Goal: Transaction & Acquisition: Purchase product/service

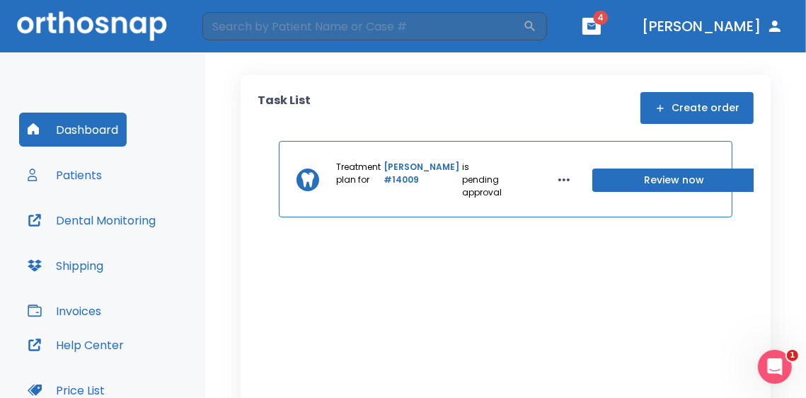
click at [619, 25] on header "​ 4 [PERSON_NAME]" at bounding box center [403, 26] width 806 height 52
click at [596, 25] on icon "button" at bounding box center [592, 26] width 10 height 10
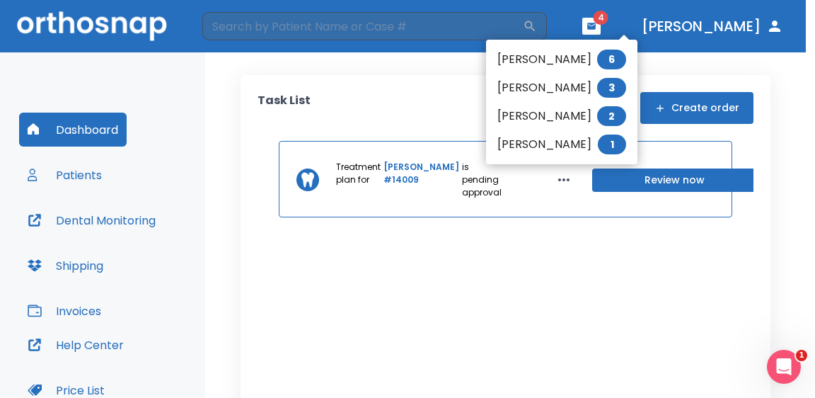
click at [558, 121] on li "[PERSON_NAME] 2" at bounding box center [561, 116] width 151 height 28
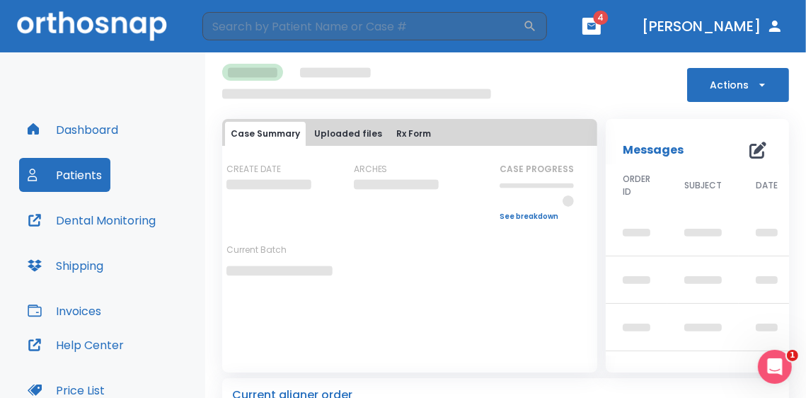
click at [195, 91] on div "Dashboard Patients Dental Monitoring Shipping Invoices Help Center Price List A…" at bounding box center [102, 285] width 205 height 466
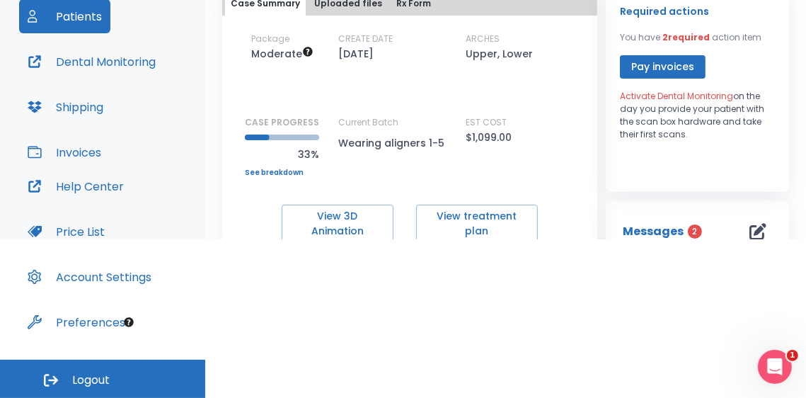
click at [581, 143] on div "EST COST $1,099.00" at bounding box center [529, 131] width 127 height 30
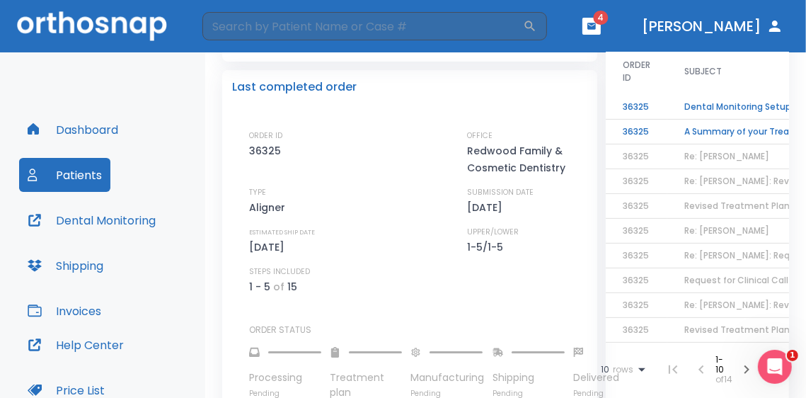
scroll to position [630, 0]
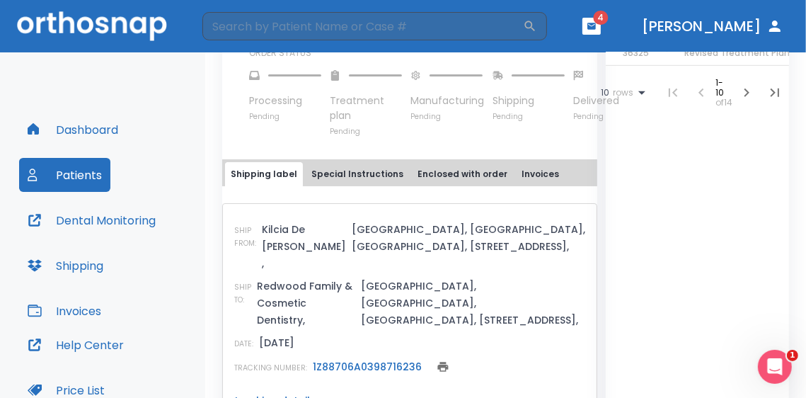
click at [640, 240] on div "Messages 2 ORDER ID SUBJECT DATE 36325 Dental Monitoring Setup on The Delivery …" at bounding box center [697, 83] width 183 height 710
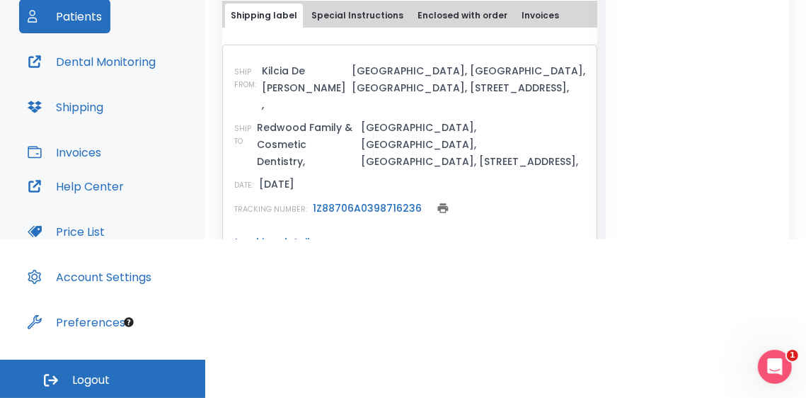
click at [193, 52] on div "Dashboard Patients Dental Monitoring Shipping Invoices Help Center Price List A…" at bounding box center [102, 127] width 205 height 466
click at [411, 175] on div "DATE: [DATE]" at bounding box center [409, 183] width 351 height 17
click at [323, 16] on button "Special Instructions" at bounding box center [357, 16] width 103 height 24
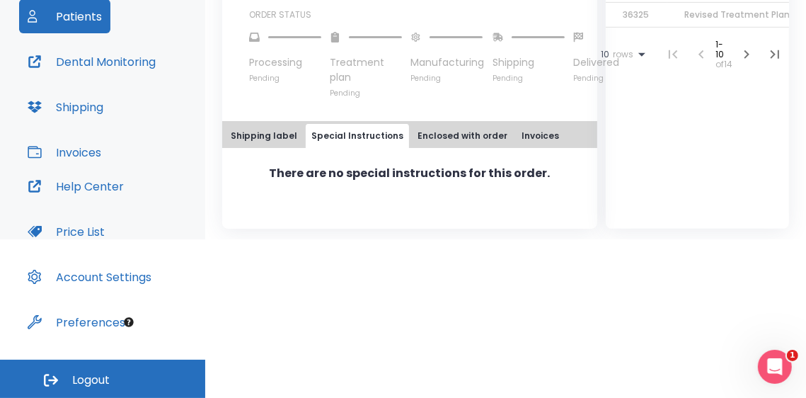
click at [270, 132] on button "Shipping label" at bounding box center [264, 136] width 78 height 24
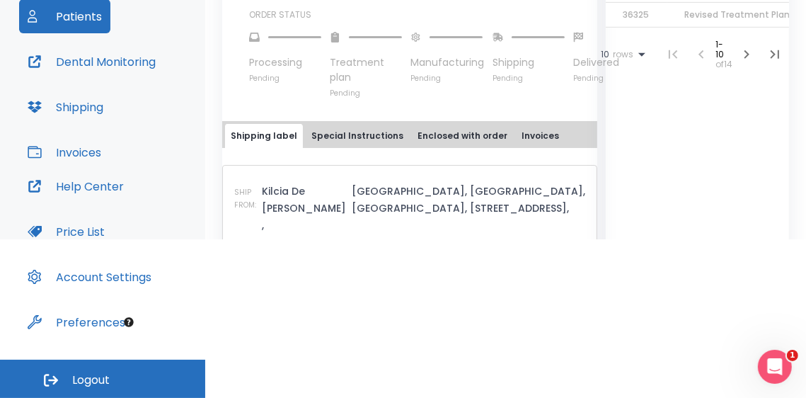
click at [519, 137] on button "Invoices" at bounding box center [540, 136] width 49 height 24
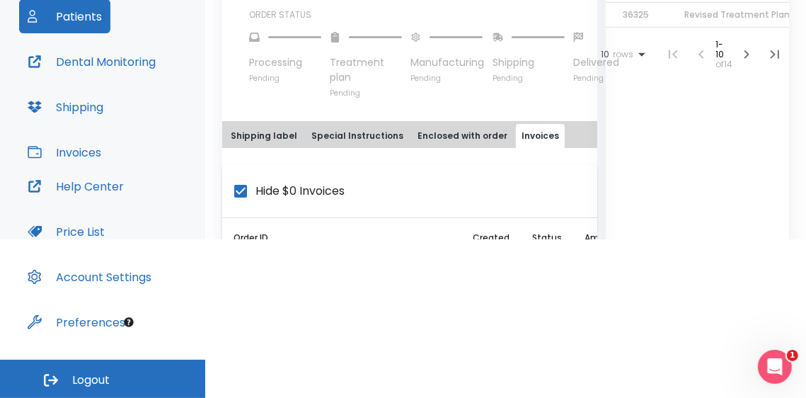
click at [431, 148] on div "Hide $0 Invoices Order ID Created Status Amount Please, wait load invoices 3632…" at bounding box center [409, 254] width 375 height 212
click at [475, 139] on button "Enclosed with order" at bounding box center [462, 136] width 101 height 24
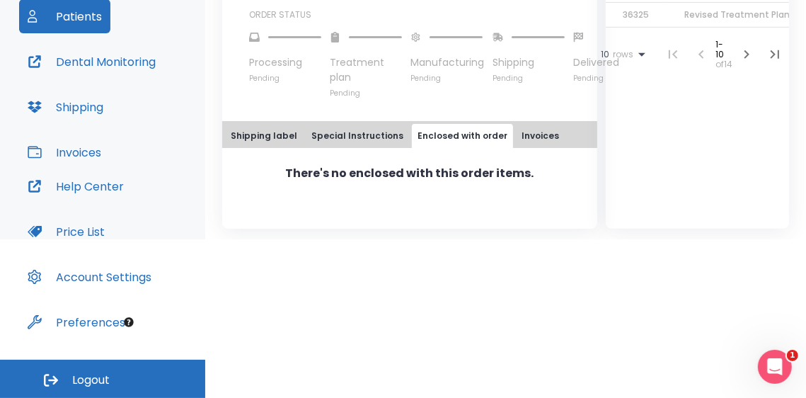
click at [244, 135] on button "Shipping label" at bounding box center [264, 136] width 78 height 24
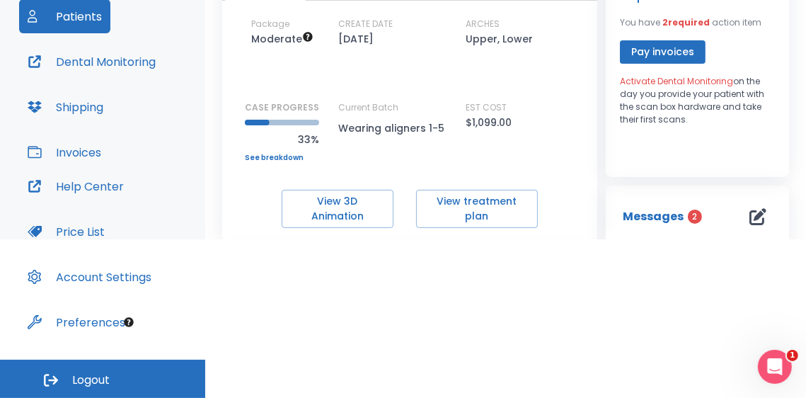
scroll to position [0, 0]
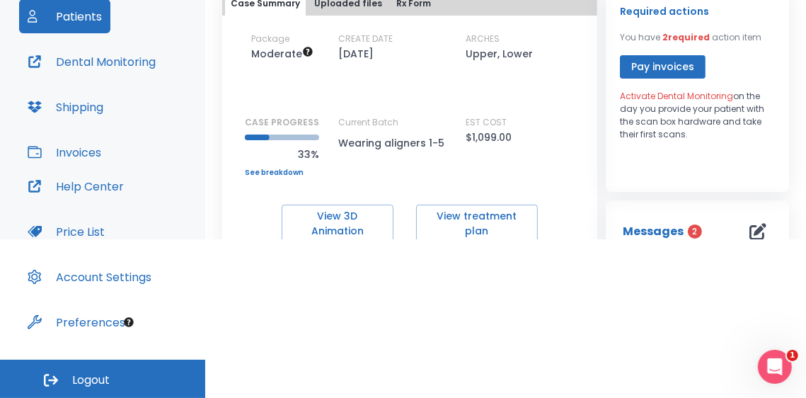
click at [564, 187] on div "Package Moderate CREATE DATE [DATE] ARCHES Upper, Lower CASE PROGRESS 33% Upper…" at bounding box center [409, 138] width 375 height 210
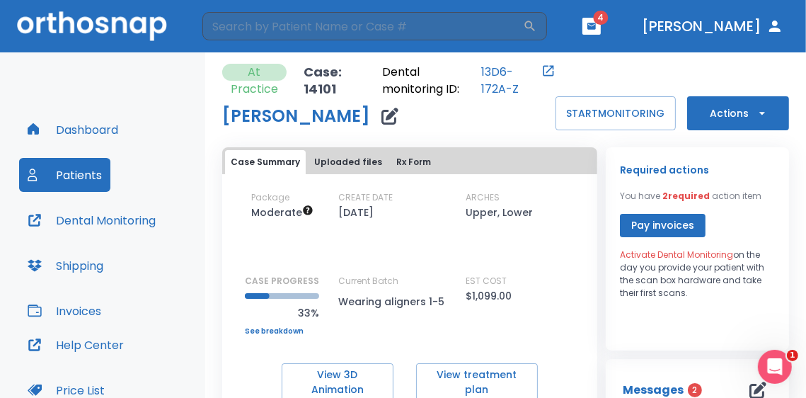
click at [691, 225] on button "Pay invoices" at bounding box center [663, 225] width 86 height 23
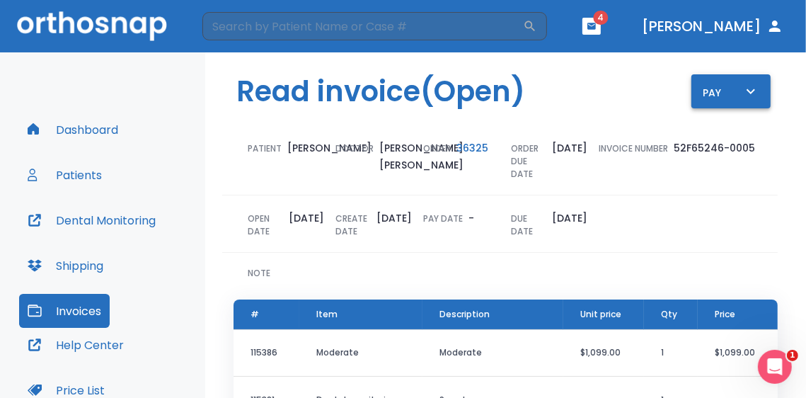
click at [753, 90] on button "Pay" at bounding box center [730, 91] width 79 height 34
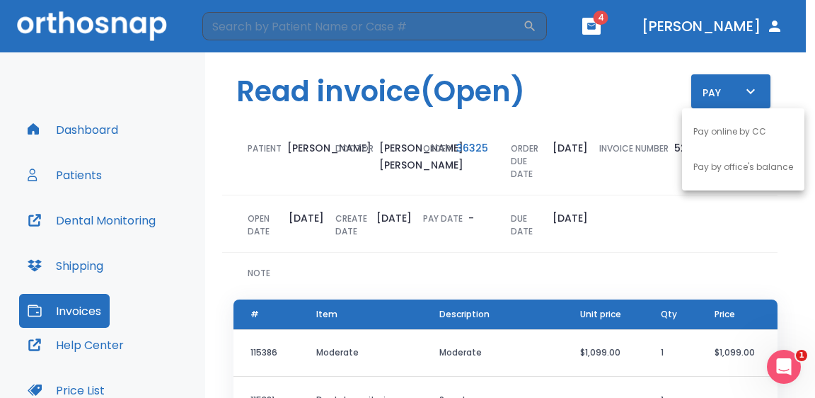
click at [751, 90] on div at bounding box center [407, 199] width 815 height 398
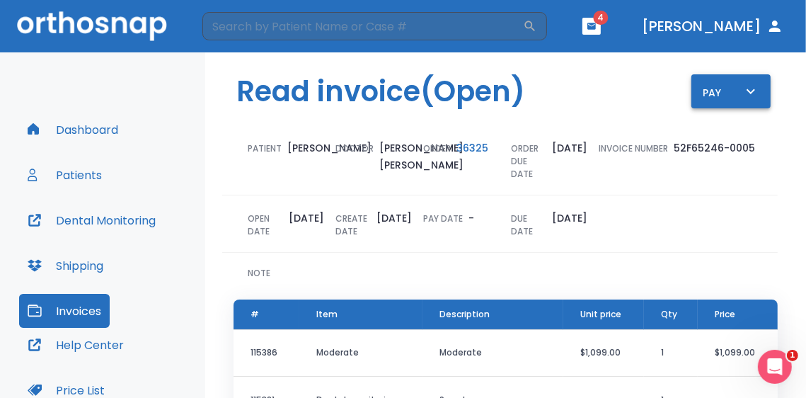
click at [703, 90] on div "Pay" at bounding box center [731, 92] width 57 height 18
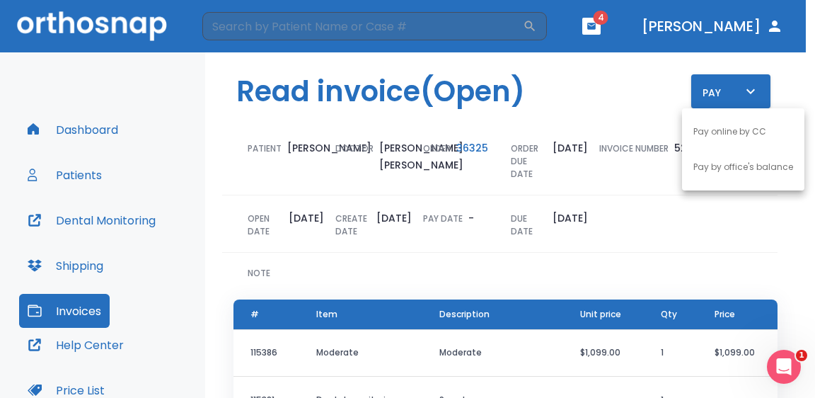
click at [637, 30] on div at bounding box center [407, 199] width 815 height 398
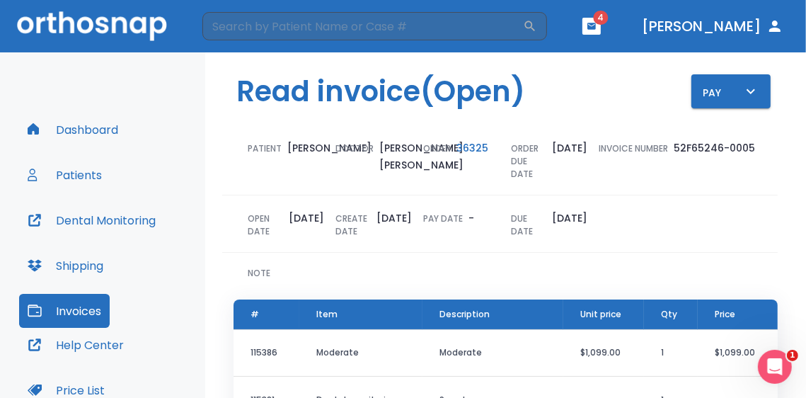
click at [601, 28] on button "button" at bounding box center [591, 26] width 18 height 17
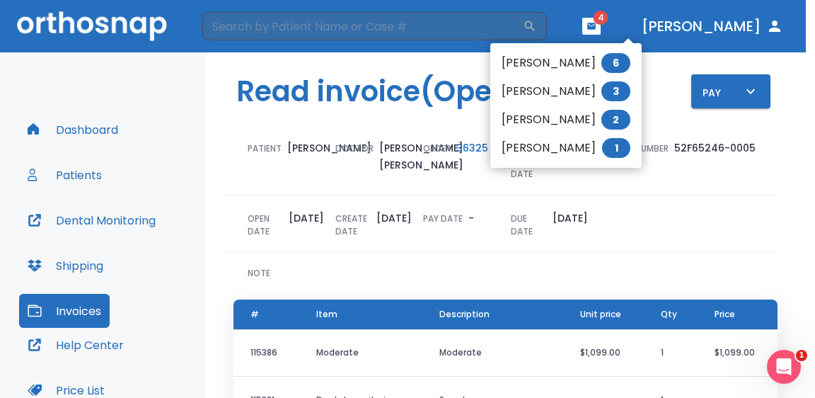
click at [601, 69] on li "[PERSON_NAME] 6" at bounding box center [565, 63] width 151 height 28
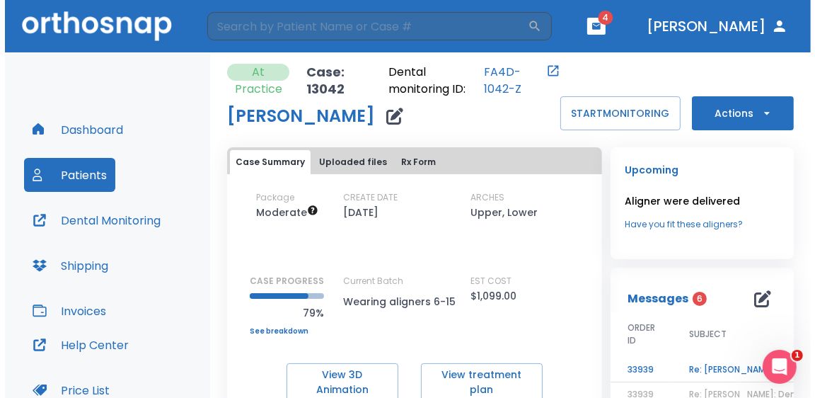
scroll to position [212, 0]
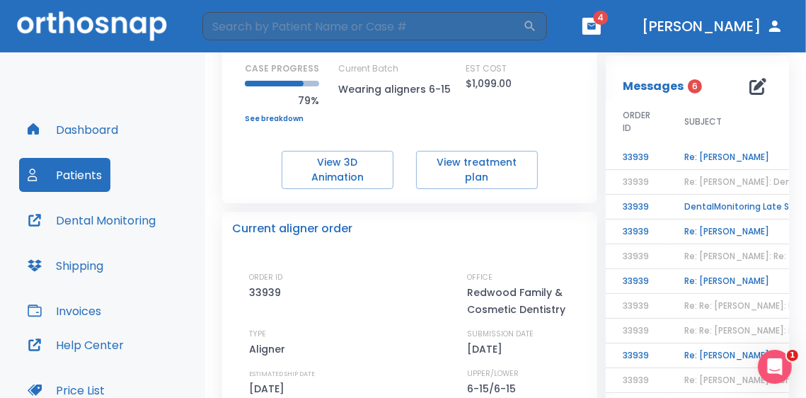
click at [705, 158] on td "Re: [PERSON_NAME]" at bounding box center [755, 157] width 177 height 25
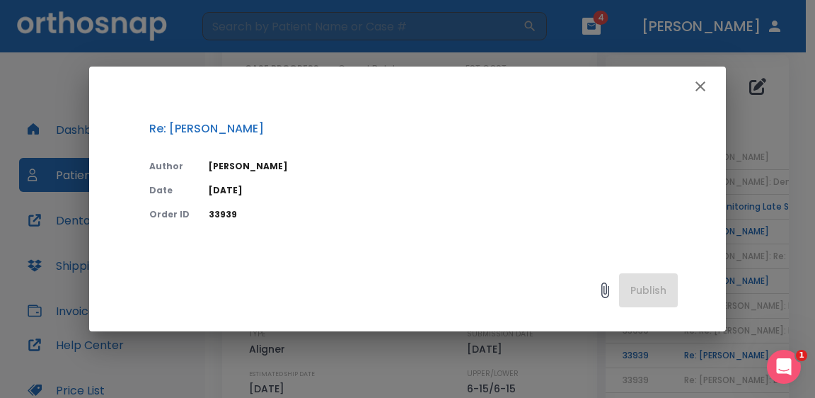
click at [703, 88] on icon "button" at bounding box center [701, 86] width 10 height 10
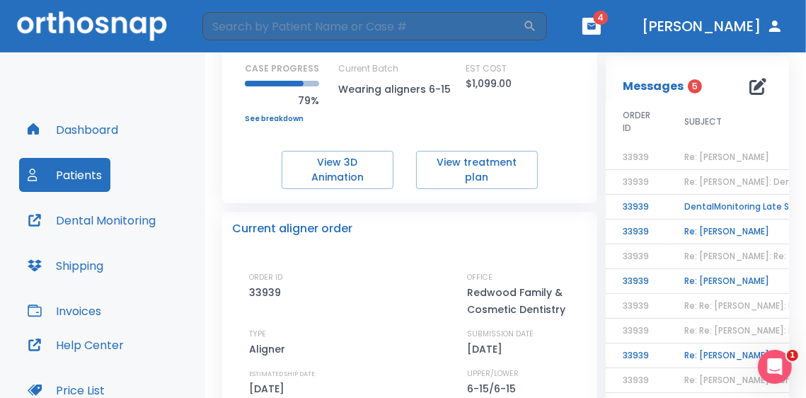
click at [713, 153] on span "Re: [PERSON_NAME]" at bounding box center [726, 157] width 85 height 12
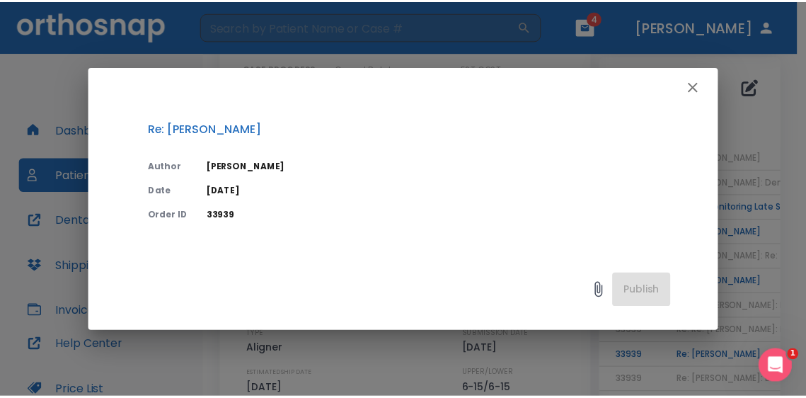
scroll to position [152, 0]
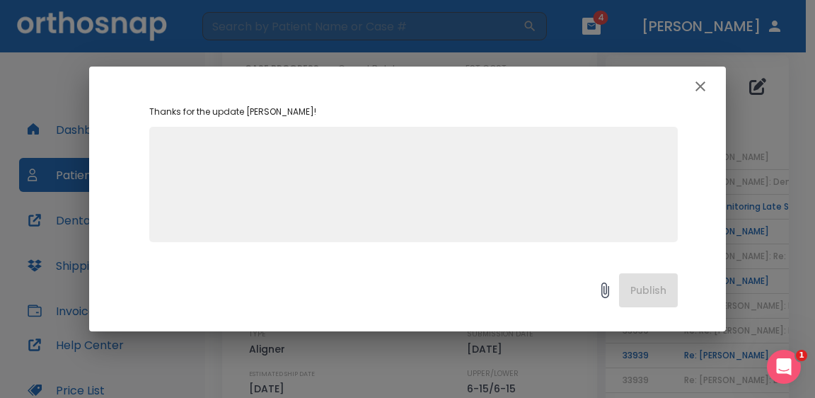
click at [703, 88] on icon "button" at bounding box center [700, 86] width 17 height 17
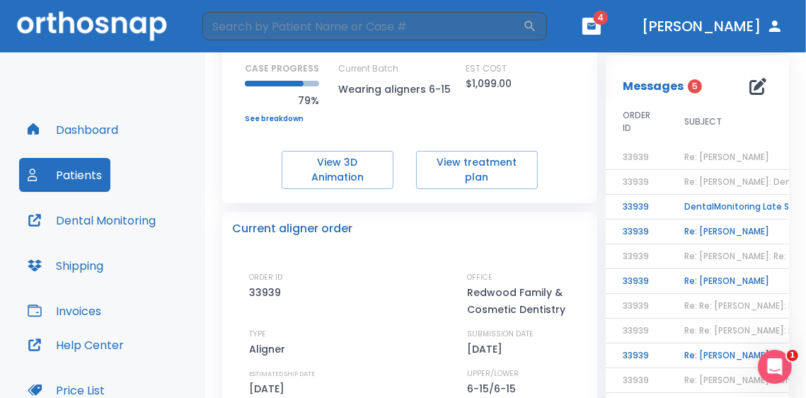
click at [710, 200] on td "DentalMonitoring Late Scan: 2 - 4 Weeks Notification" at bounding box center [755, 207] width 177 height 25
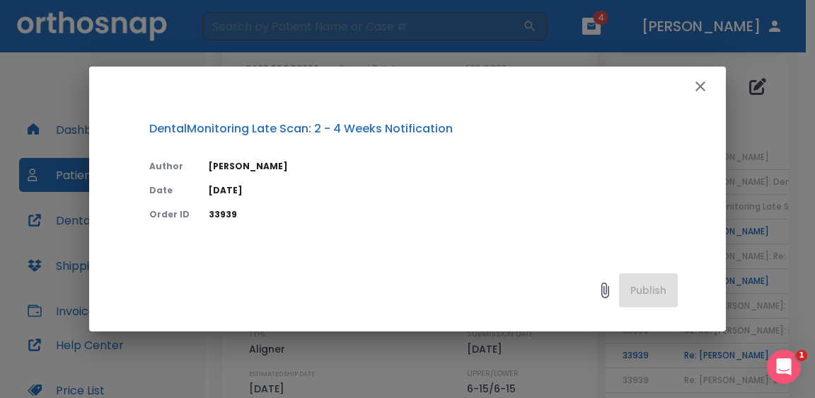
click at [698, 87] on icon "button" at bounding box center [700, 86] width 17 height 17
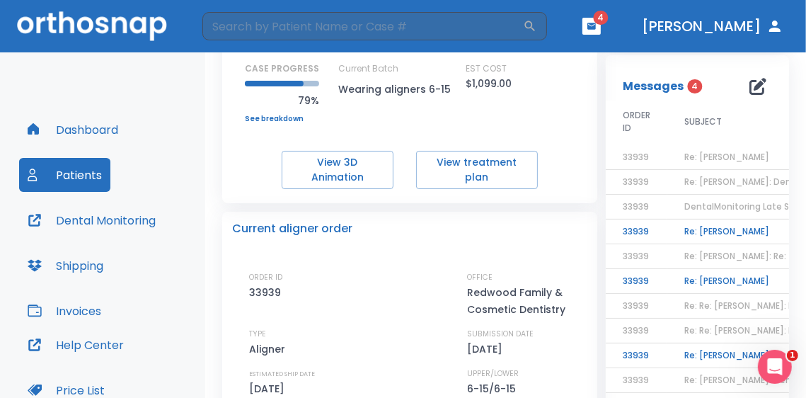
click at [716, 217] on td "DentalMonitoring Late Scan: 2 - 4 Weeks Notification" at bounding box center [755, 207] width 177 height 25
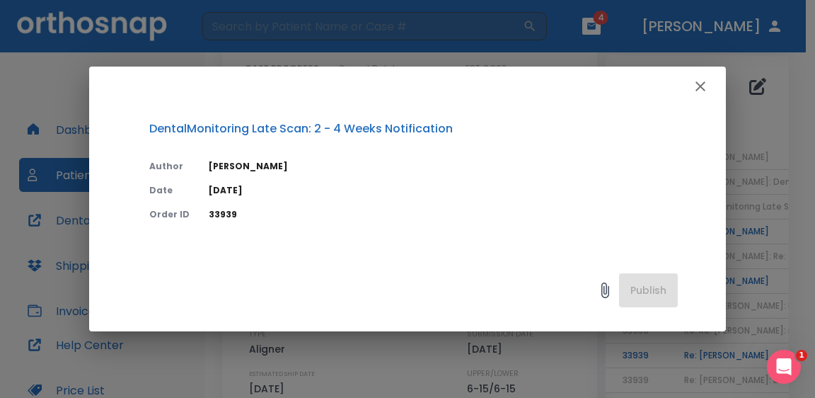
click at [696, 91] on icon "button" at bounding box center [700, 86] width 17 height 17
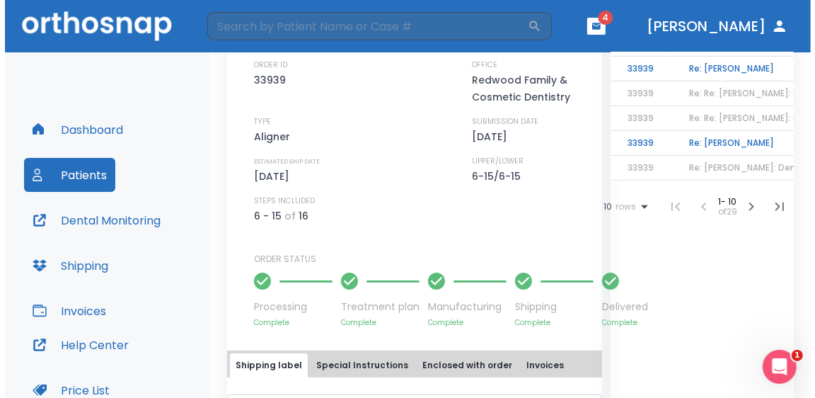
scroll to position [212, 0]
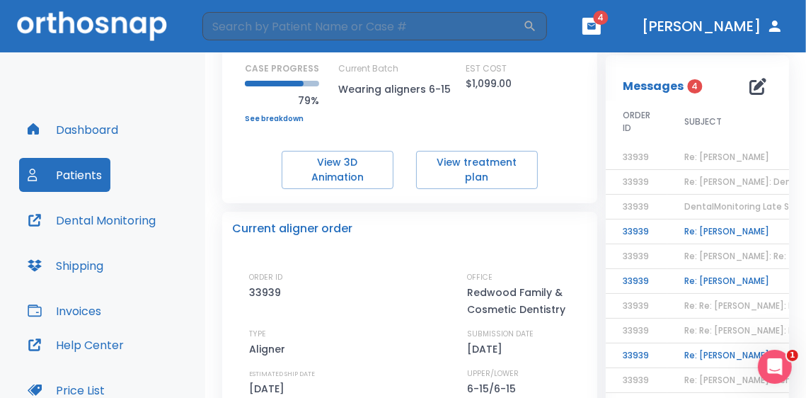
click at [716, 231] on td "Re: [PERSON_NAME]" at bounding box center [755, 231] width 177 height 25
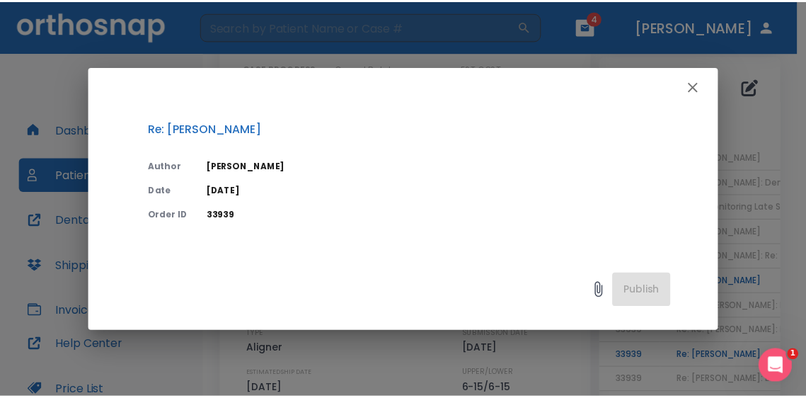
scroll to position [262, 0]
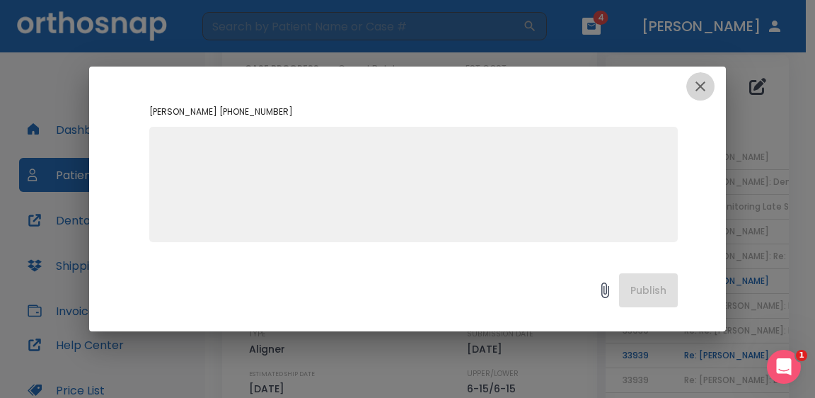
click at [698, 87] on icon "button" at bounding box center [700, 86] width 17 height 17
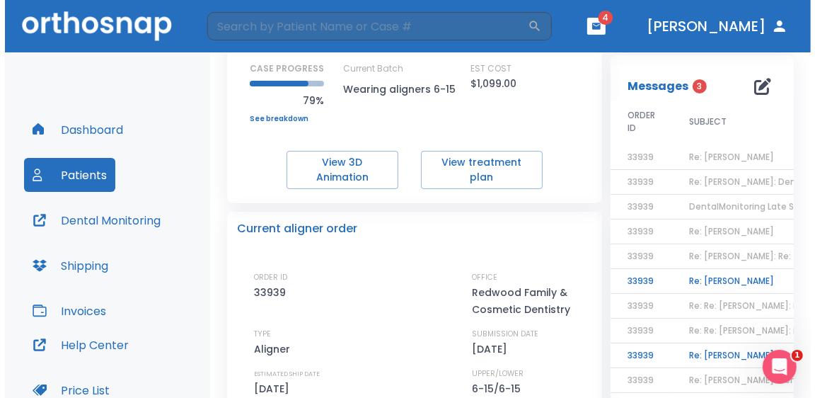
scroll to position [425, 0]
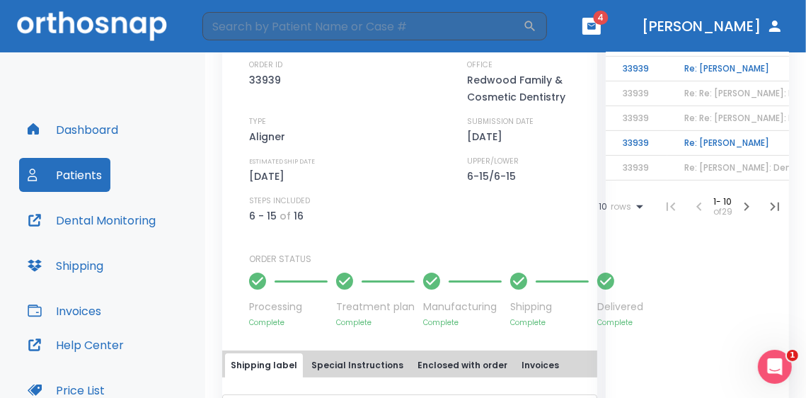
click at [708, 139] on td "Re: [PERSON_NAME]" at bounding box center [755, 143] width 177 height 25
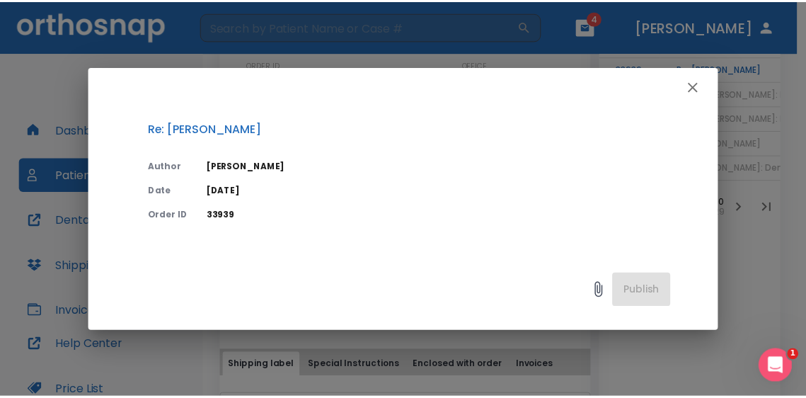
scroll to position [152, 0]
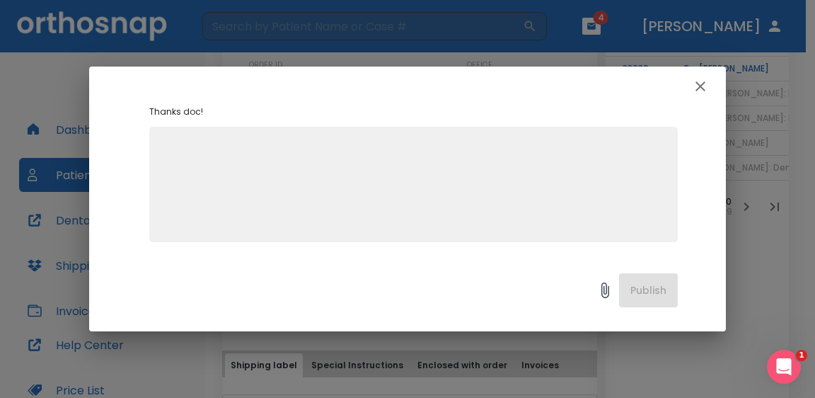
click at [694, 91] on icon "button" at bounding box center [700, 86] width 17 height 17
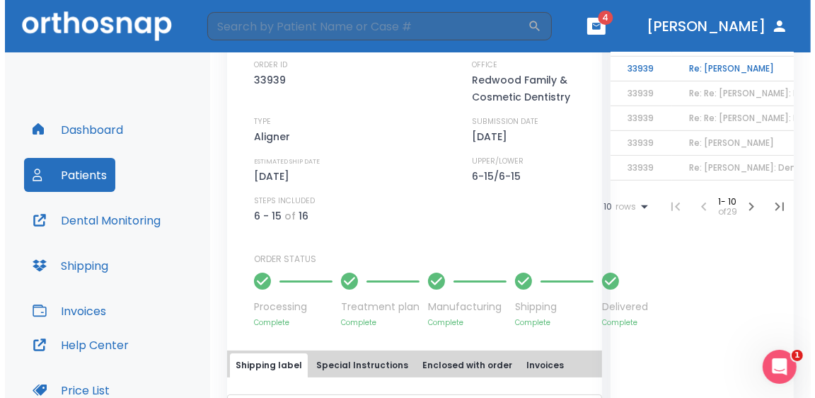
scroll to position [283, 0]
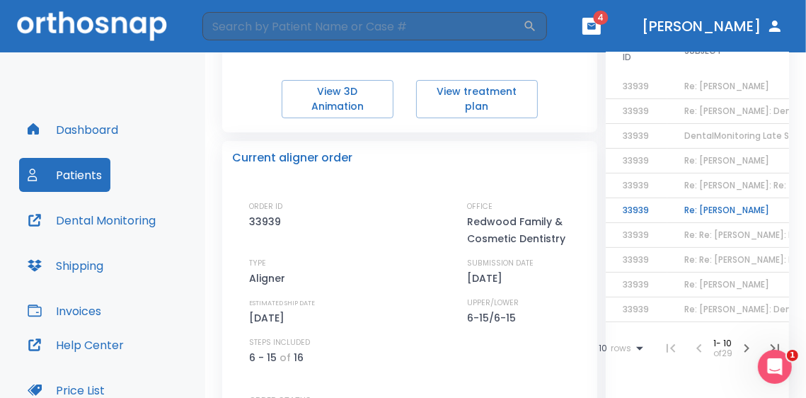
click at [712, 204] on td "Re: [PERSON_NAME]" at bounding box center [755, 210] width 177 height 25
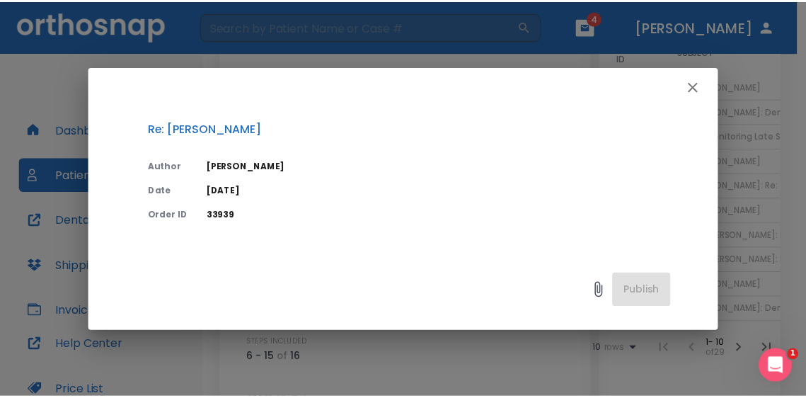
scroll to position [249, 0]
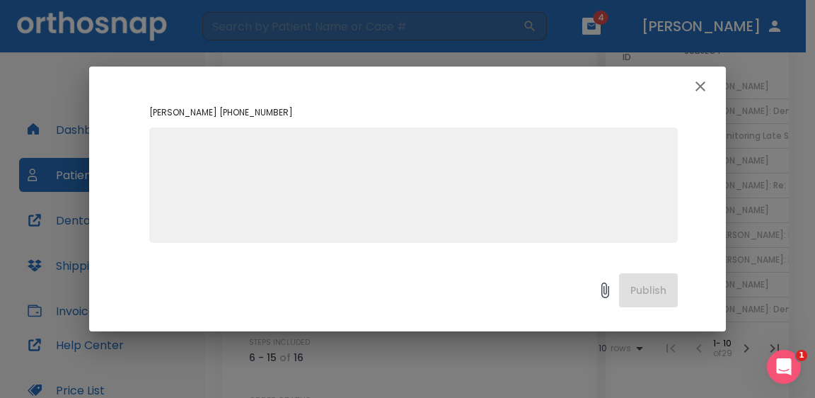
click at [705, 93] on icon "button" at bounding box center [700, 86] width 17 height 17
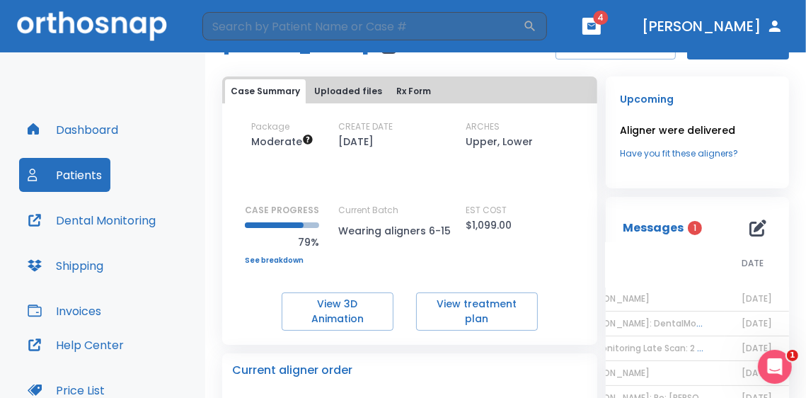
scroll to position [283, 0]
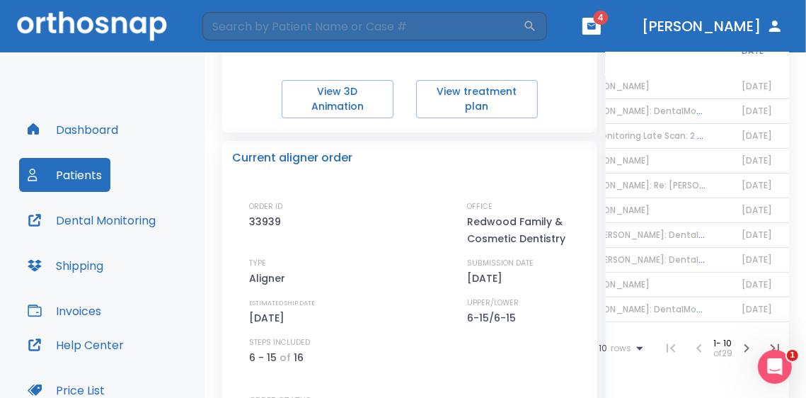
click at [744, 352] on icon "button" at bounding box center [746, 348] width 5 height 8
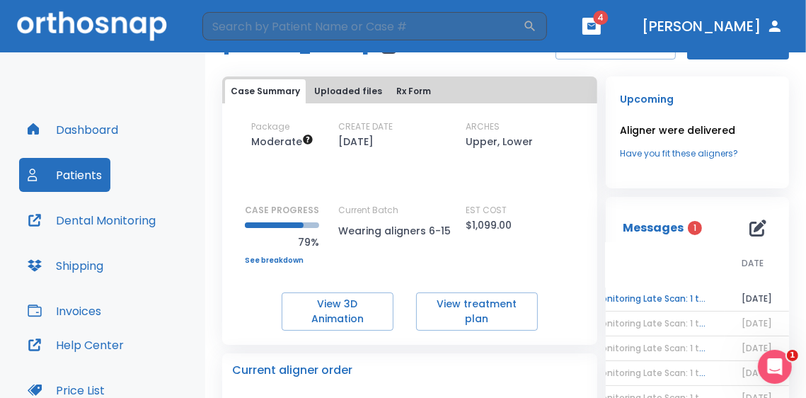
click at [664, 302] on td "DentalMonitoring Late Scan: 1 to 2 Weeks Notification" at bounding box center [636, 299] width 177 height 25
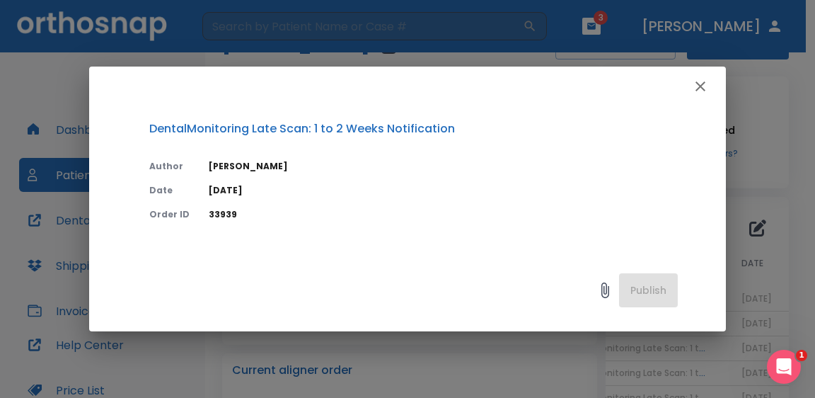
drag, startPoint x: 705, startPoint y: 79, endPoint x: 705, endPoint y: 88, distance: 9.9
click at [705, 81] on icon "button" at bounding box center [700, 86] width 17 height 17
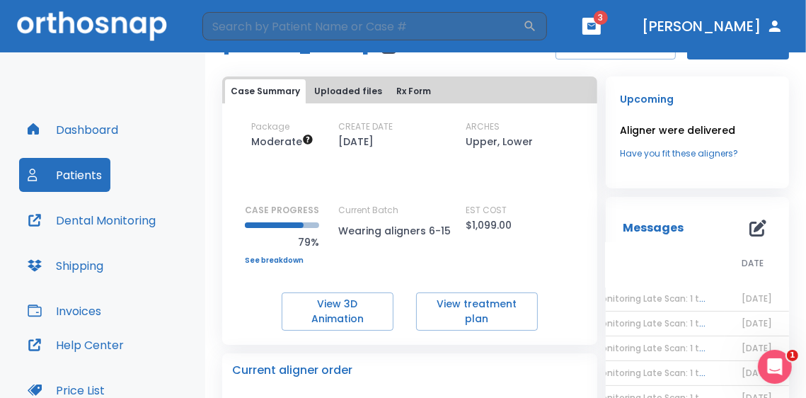
scroll to position [0, 0]
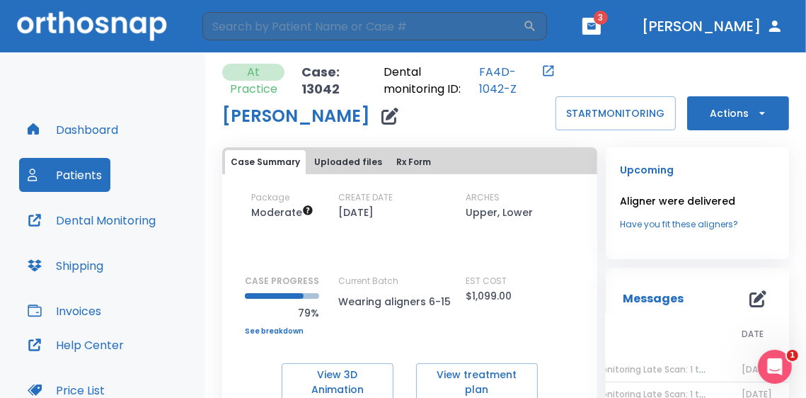
click at [596, 25] on icon "button" at bounding box center [591, 26] width 8 height 6
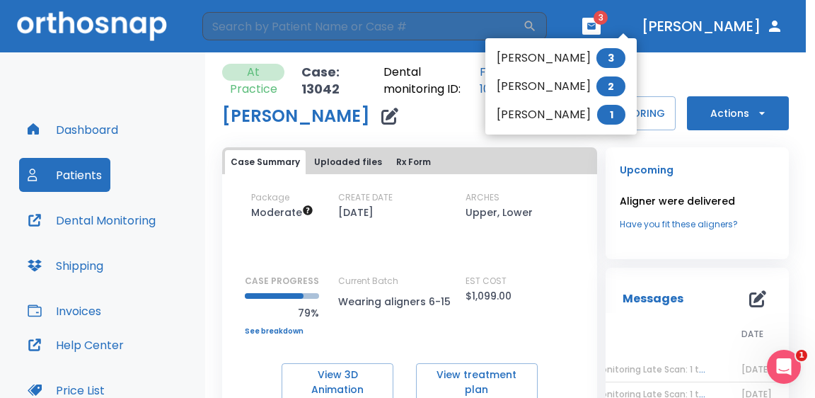
click at [582, 61] on li "[PERSON_NAME] 3" at bounding box center [560, 58] width 151 height 28
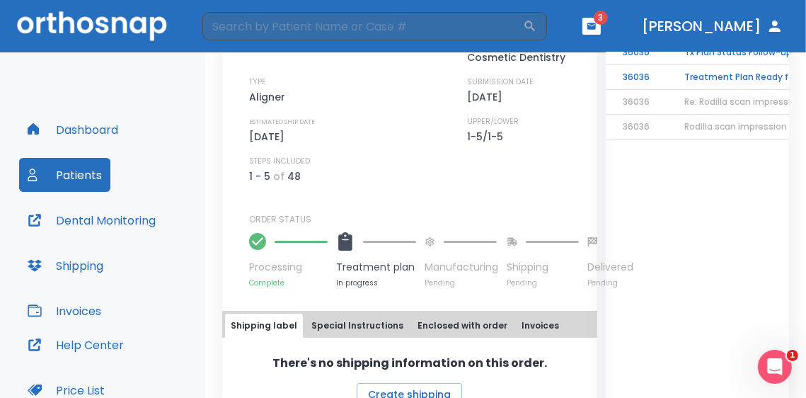
scroll to position [354, 0]
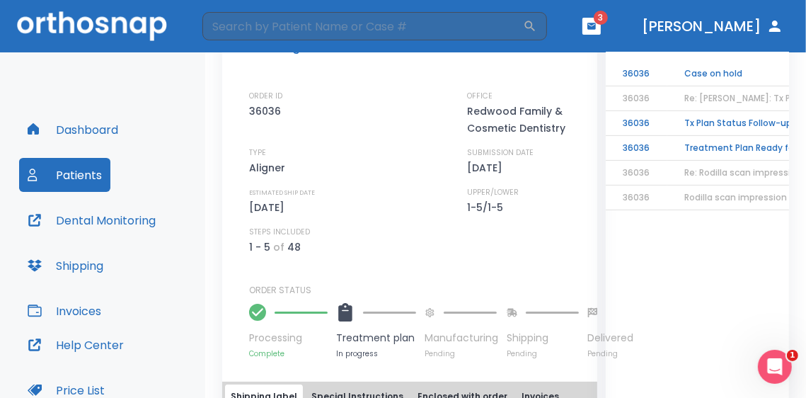
click at [702, 141] on td "Treatment Plan Ready for Approval!" at bounding box center [755, 148] width 177 height 25
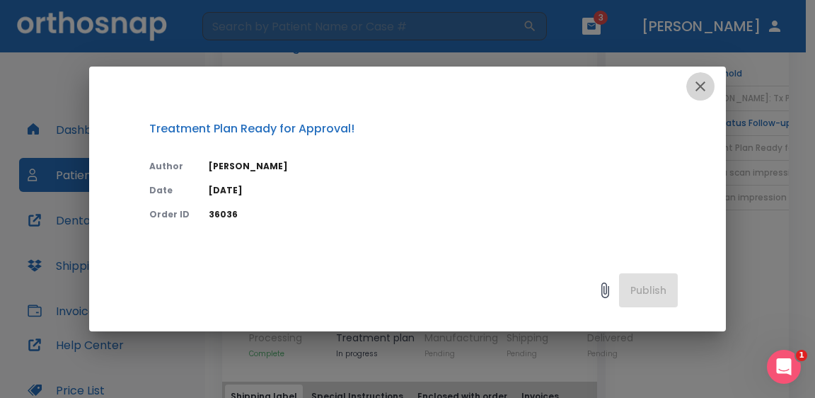
click at [705, 88] on icon "button" at bounding box center [700, 86] width 17 height 17
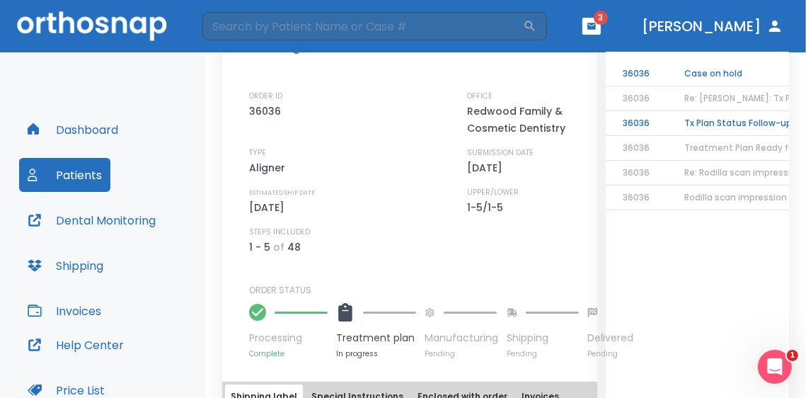
click at [697, 120] on td "Tx Plan Status Follow-up 1" at bounding box center [755, 123] width 177 height 25
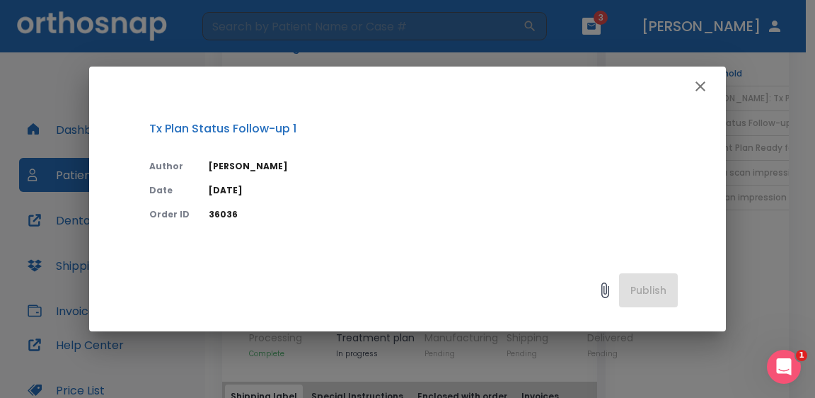
click at [703, 87] on icon "button" at bounding box center [700, 86] width 17 height 17
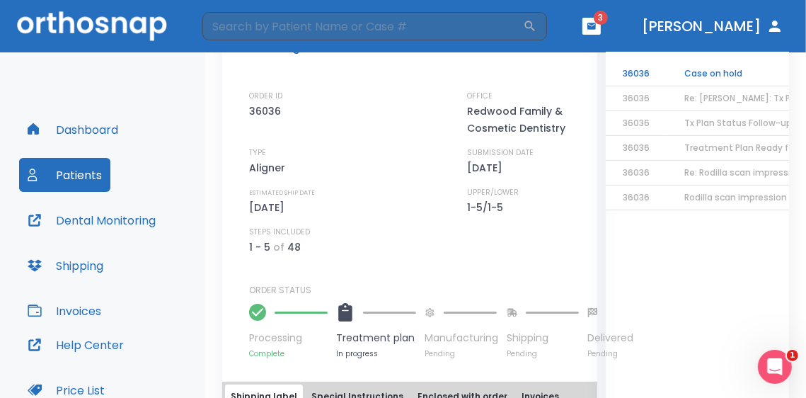
click at [705, 76] on td "Case on hold" at bounding box center [755, 74] width 177 height 25
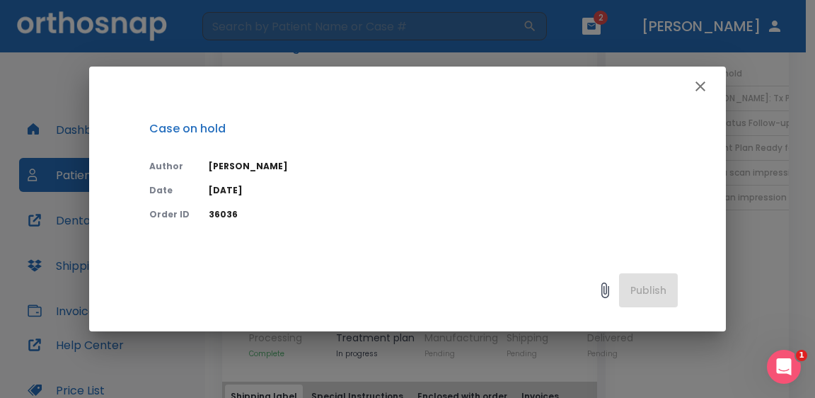
click at [700, 90] on icon "button" at bounding box center [700, 86] width 17 height 17
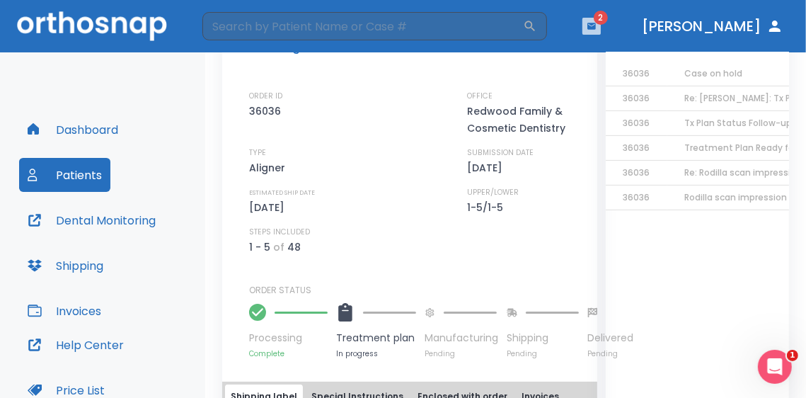
click at [596, 26] on icon "button" at bounding box center [591, 26] width 8 height 6
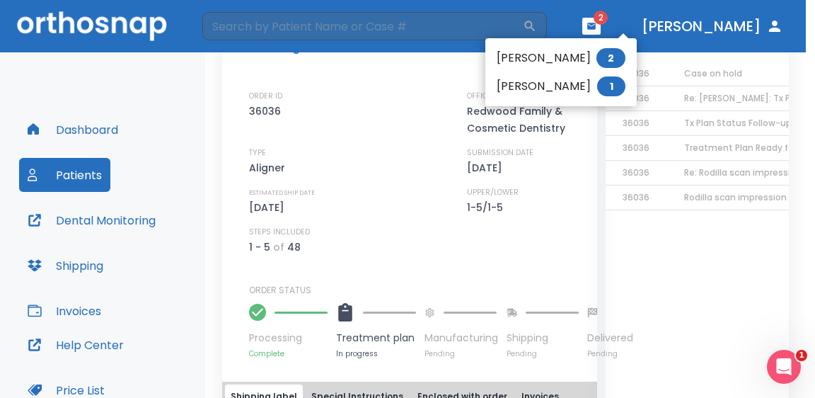
click at [600, 88] on span "1" at bounding box center [611, 86] width 28 height 20
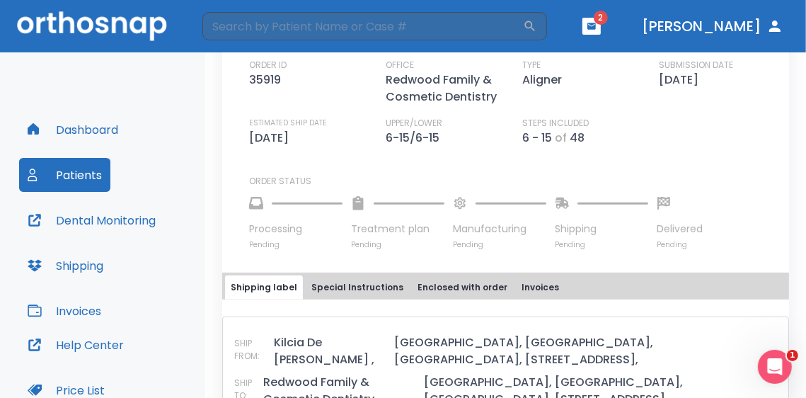
scroll to position [93, 0]
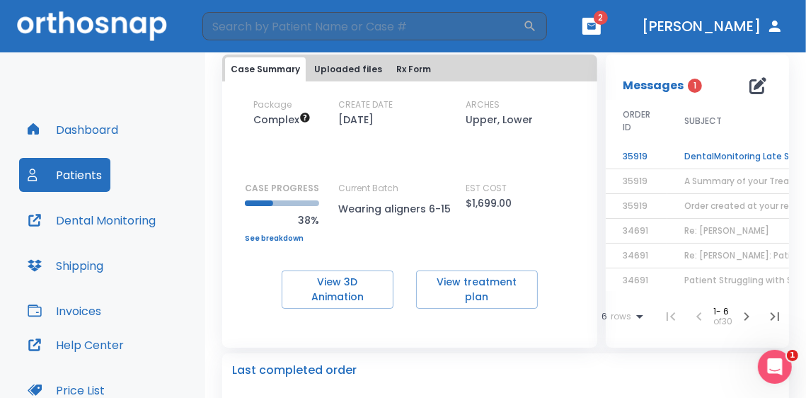
click at [716, 149] on td "DentalMonitoring Late Scan: 1 to 2 Weeks Notification" at bounding box center [755, 156] width 177 height 25
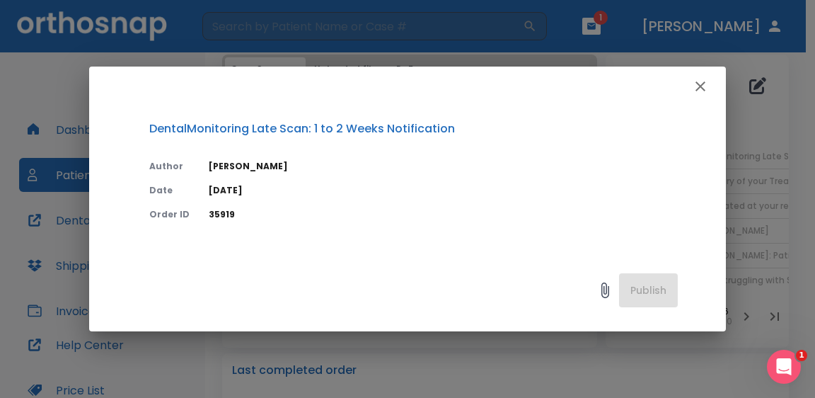
drag, startPoint x: 695, startPoint y: 83, endPoint x: 688, endPoint y: 71, distance: 14.2
click at [696, 84] on icon "button" at bounding box center [700, 86] width 17 height 17
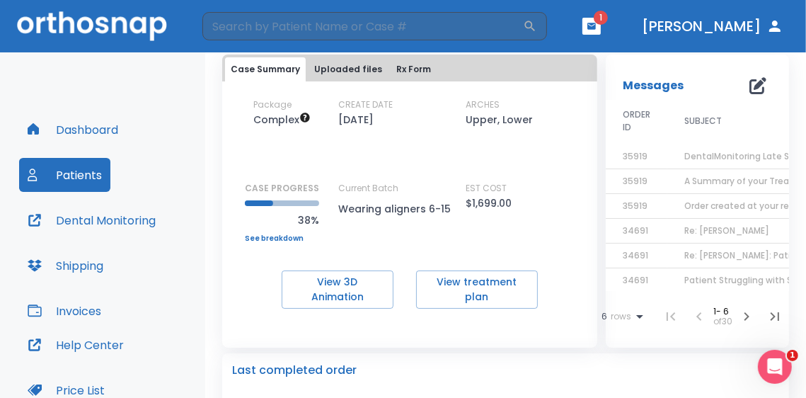
click at [641, 30] on header "​ 1 [PERSON_NAME]" at bounding box center [403, 26] width 806 height 52
click at [596, 30] on icon "button" at bounding box center [592, 26] width 10 height 10
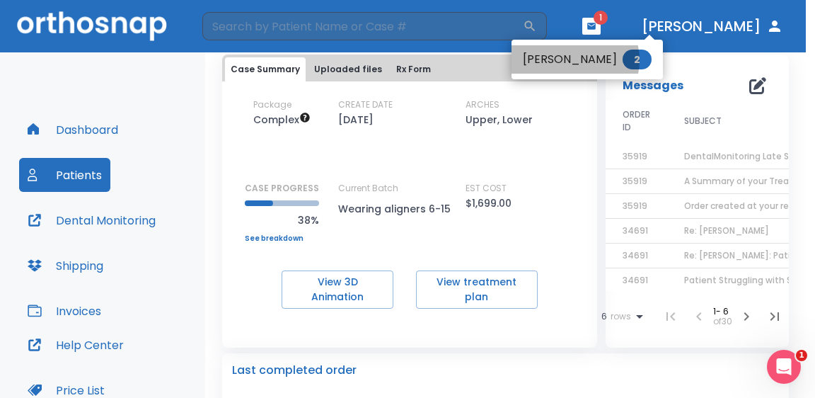
click at [573, 60] on li "[PERSON_NAME] 2" at bounding box center [587, 59] width 151 height 28
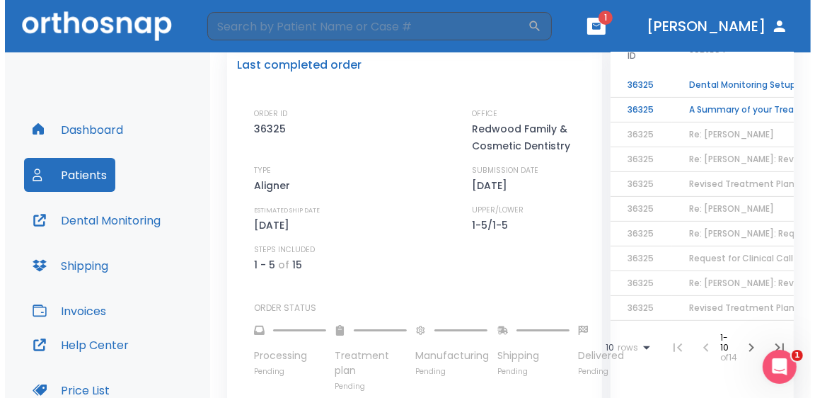
scroll to position [234, 0]
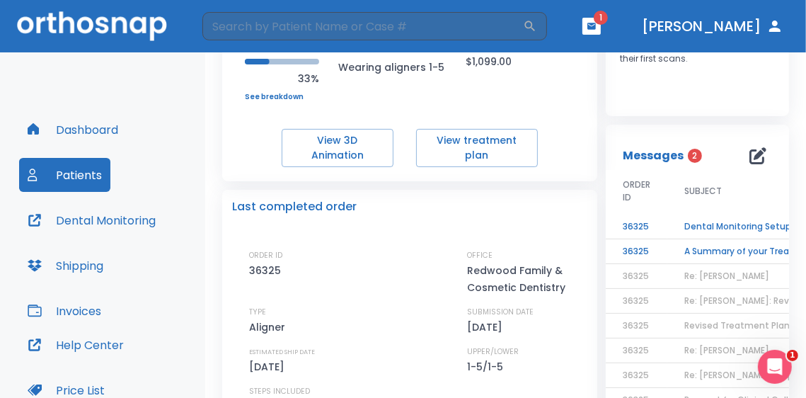
click at [720, 250] on td "A Summary of your Treatment" at bounding box center [755, 251] width 177 height 25
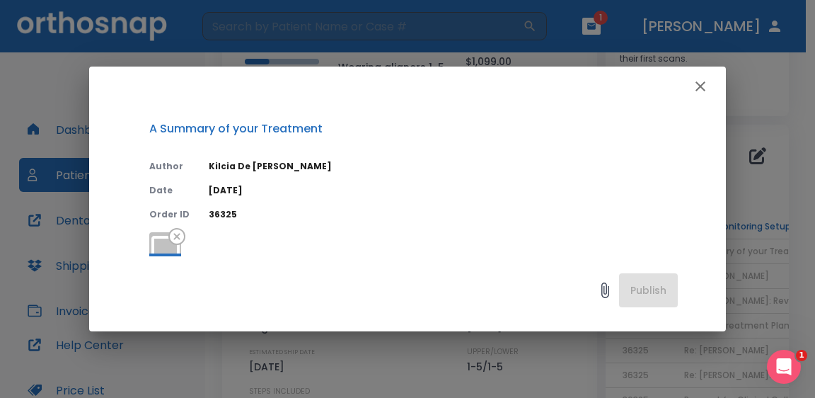
click at [166, 250] on icon at bounding box center [166, 248] width 34 height 34
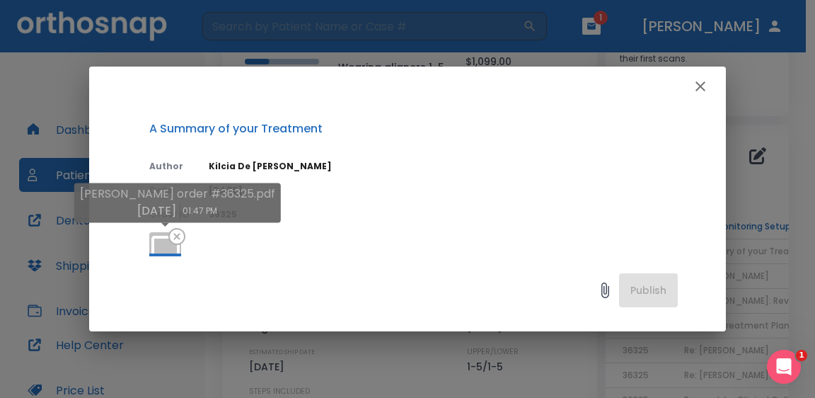
scroll to position [212, 0]
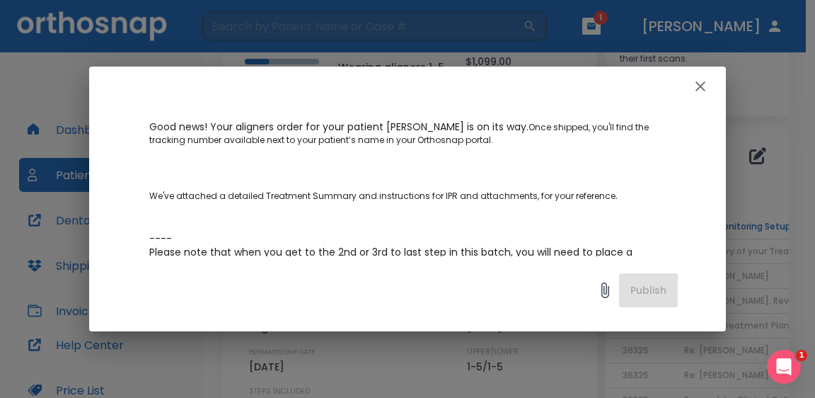
click at [693, 90] on icon "button" at bounding box center [700, 86] width 17 height 17
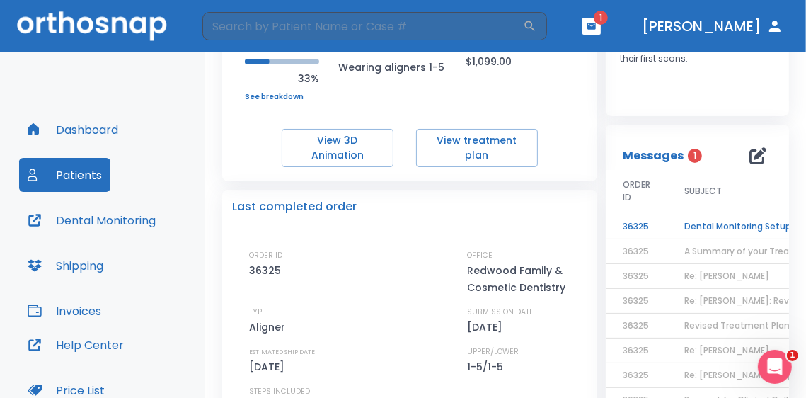
click at [711, 229] on td "Dental Monitoring Setup on The Delivery Day" at bounding box center [755, 226] width 177 height 25
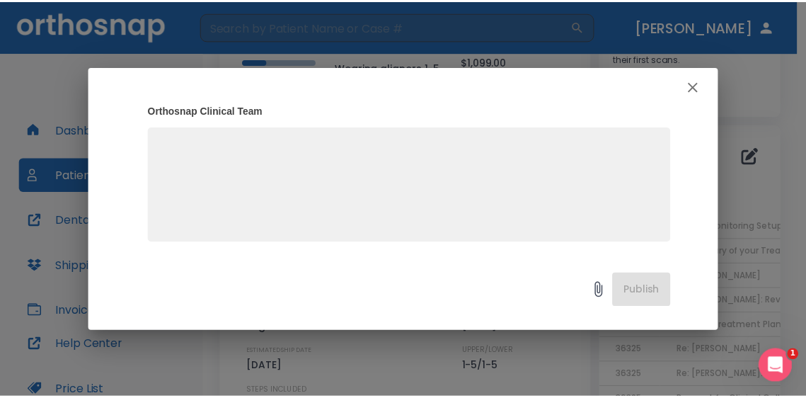
scroll to position [303, 0]
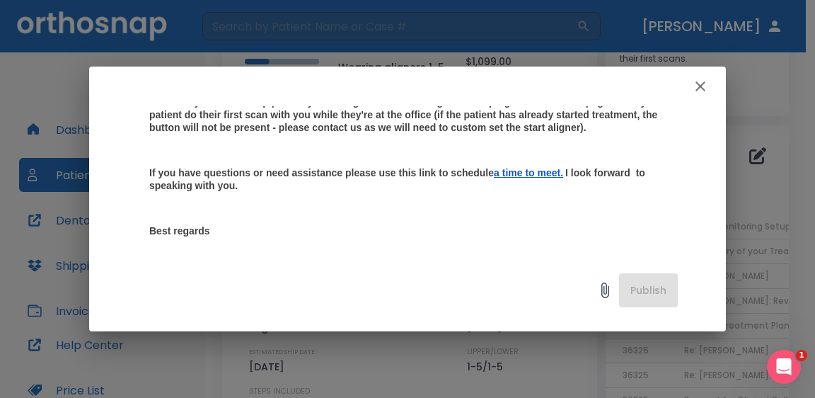
drag, startPoint x: 695, startPoint y: 84, endPoint x: 650, endPoint y: 106, distance: 50.3
click at [695, 86] on icon "button" at bounding box center [700, 86] width 17 height 17
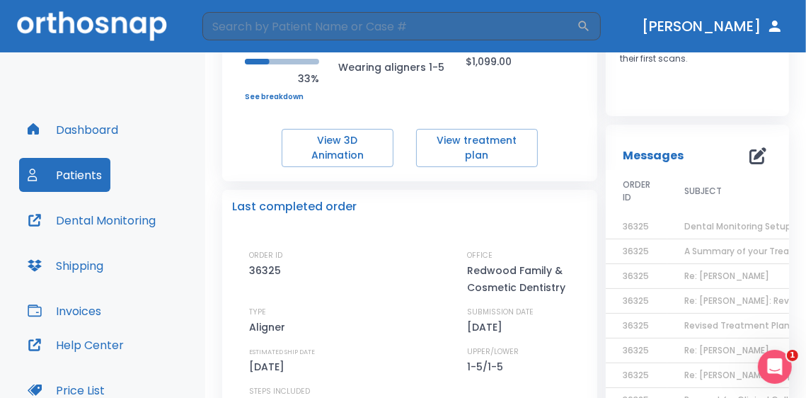
click at [579, 128] on div "Package Moderate CREATE DATE [DATE] ARCHES Upper, Lower CASE PROGRESS 33% Upper…" at bounding box center [409, 62] width 375 height 210
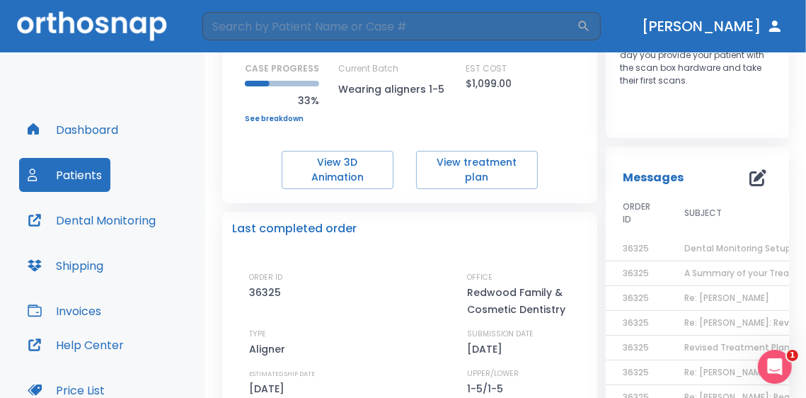
scroll to position [0, 0]
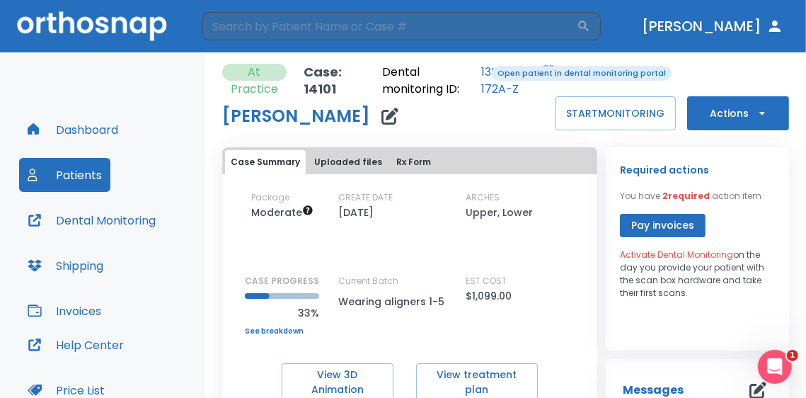
click at [482, 64] on link "13D6-172A-Z" at bounding box center [509, 81] width 57 height 34
click at [662, 226] on button "Pay invoices" at bounding box center [663, 225] width 86 height 23
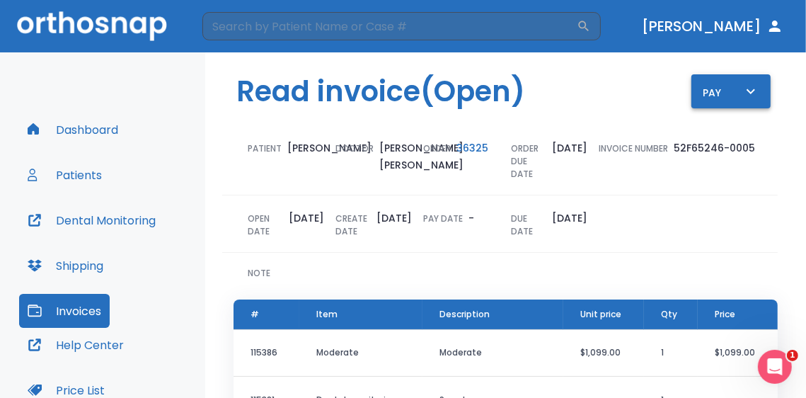
click at [705, 90] on div "Pay" at bounding box center [731, 92] width 57 height 18
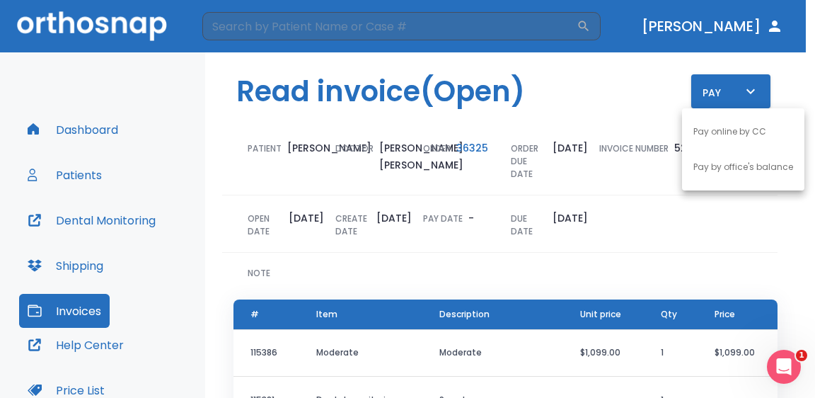
click at [705, 135] on p "Pay online by CC" at bounding box center [729, 131] width 73 height 13
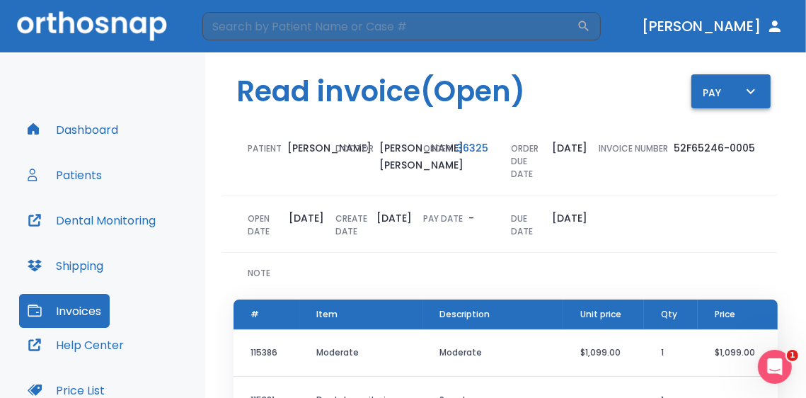
click at [742, 79] on button "Pay" at bounding box center [730, 91] width 79 height 34
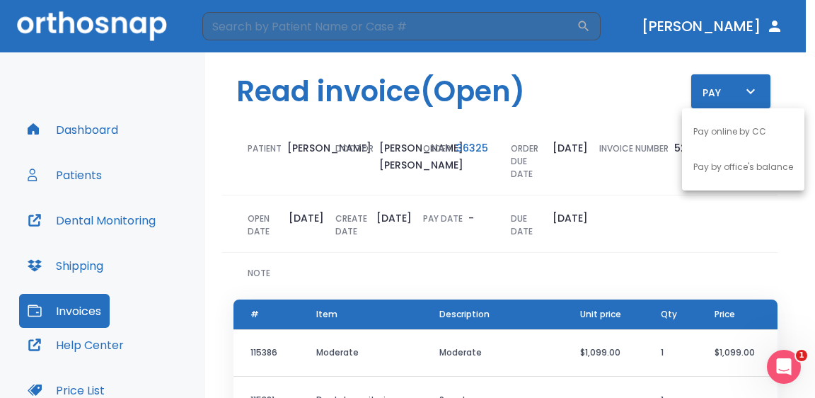
click at [665, 217] on div at bounding box center [407, 199] width 815 height 398
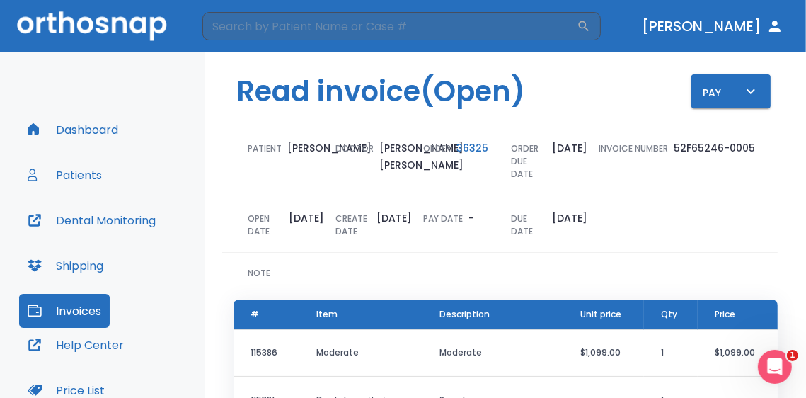
click at [461, 146] on span "36325" at bounding box center [472, 148] width 32 height 14
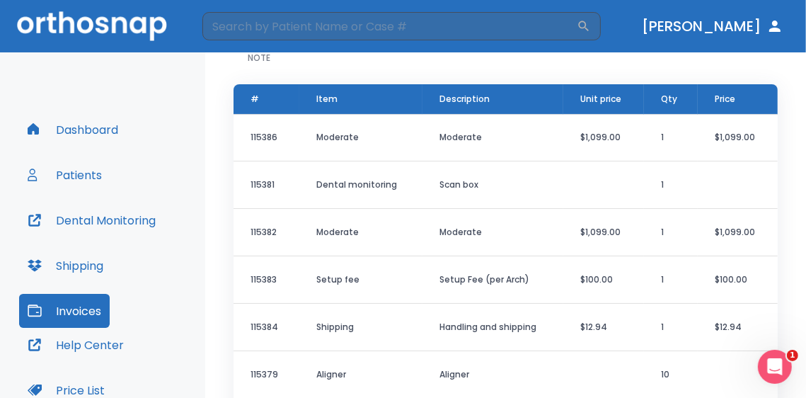
scroll to position [3, 0]
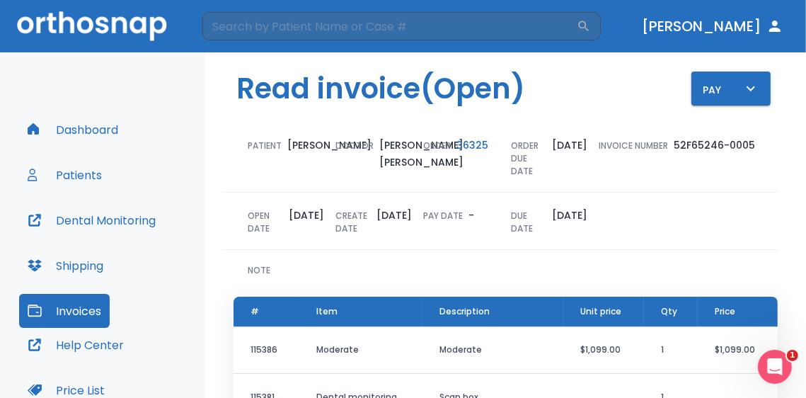
click at [543, 85] on header "Read invoice (Open) Pay" at bounding box center [505, 83] width 601 height 67
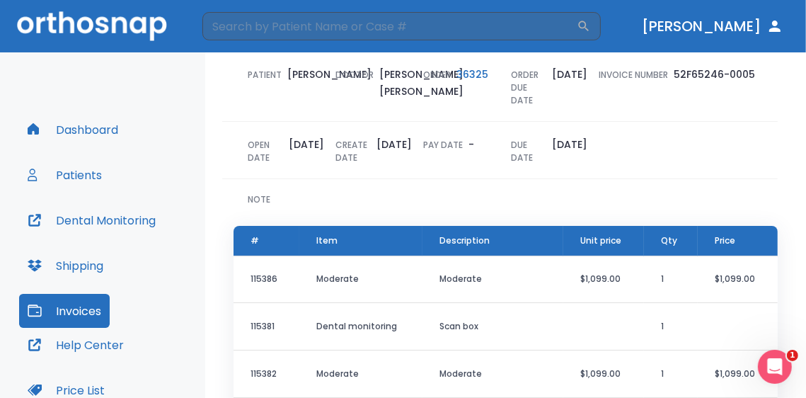
scroll to position [0, 0]
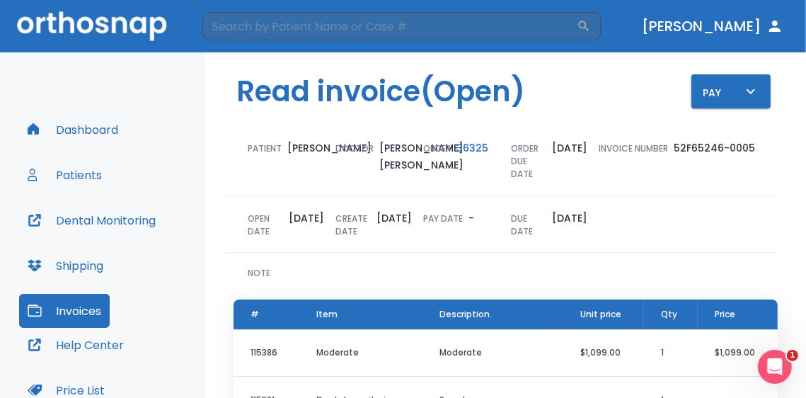
click at [221, 68] on header "Read invoice (Open) Pay" at bounding box center [505, 85] width 601 height 67
